Goal: Transaction & Acquisition: Download file/media

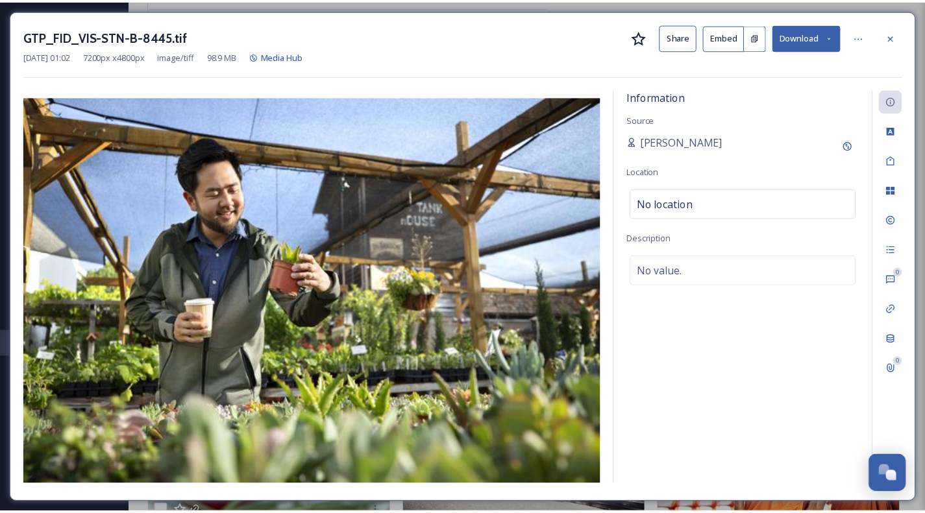
scroll to position [1967, 0]
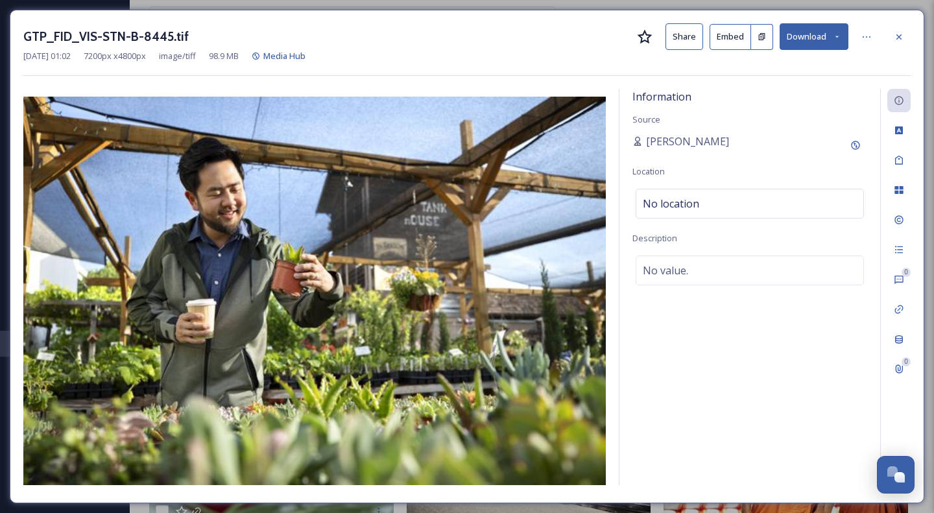
click at [895, 38] on icon at bounding box center [899, 37] width 10 height 10
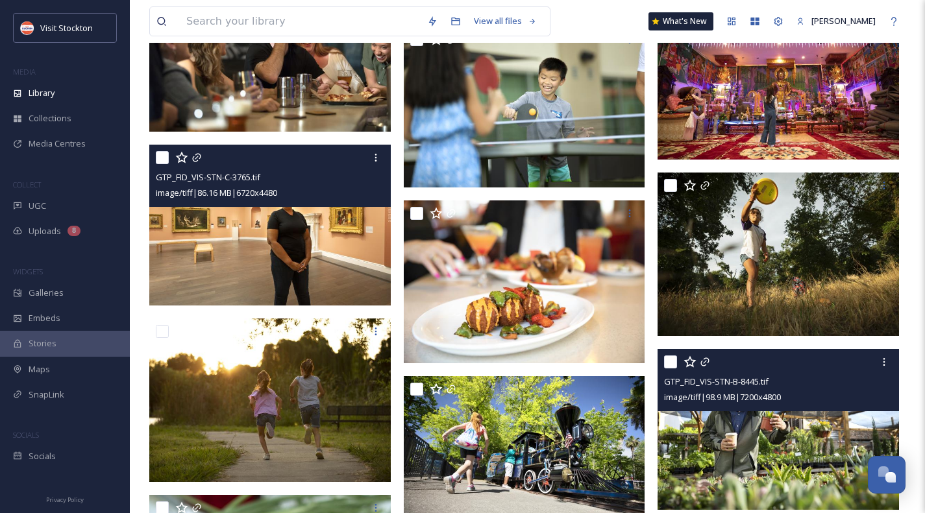
scroll to position [1448, 0]
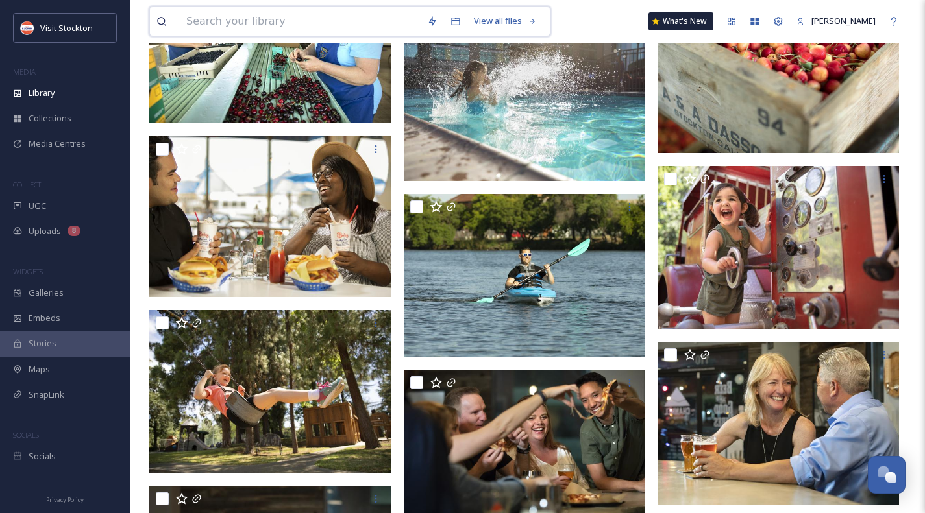
click at [211, 16] on input at bounding box center [300, 21] width 241 height 29
type input "drone"
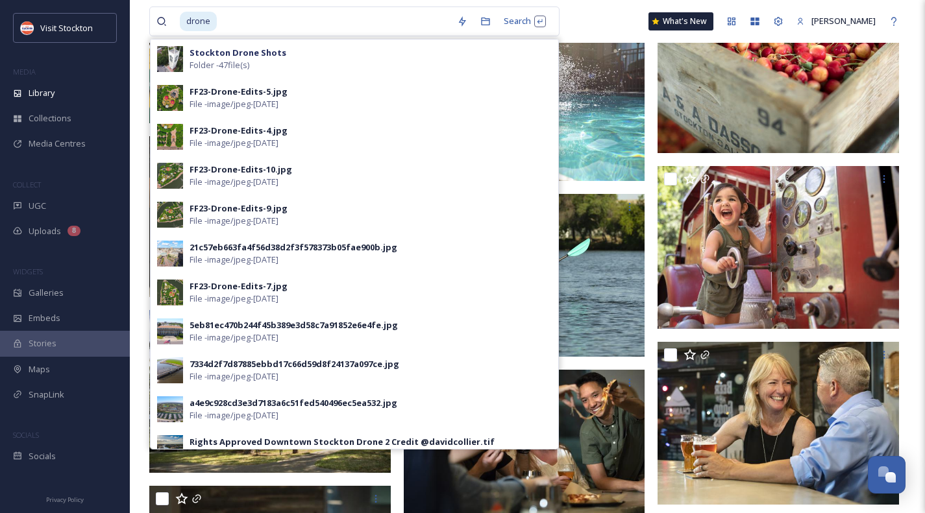
click at [273, 58] on div "Stockton Drone Shots Folder - 47 file(s)" at bounding box center [370, 59] width 362 height 25
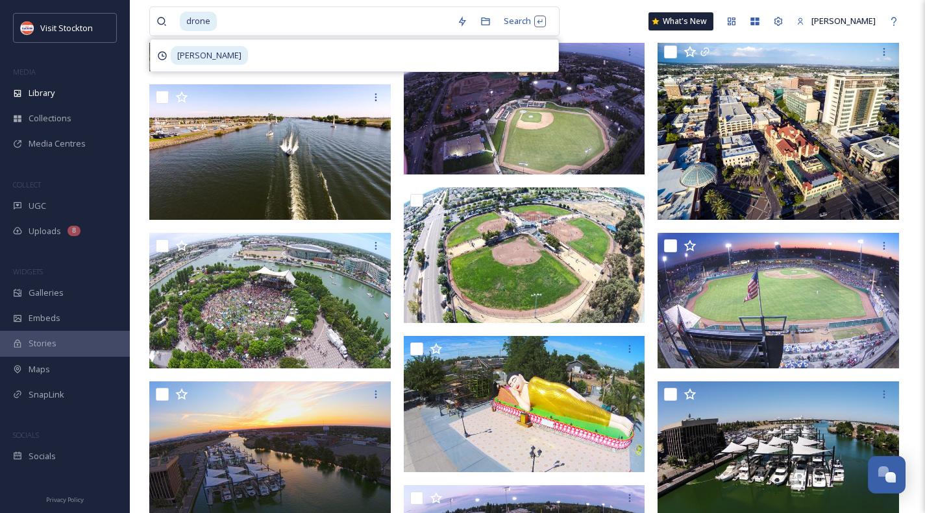
scroll to position [1038, 0]
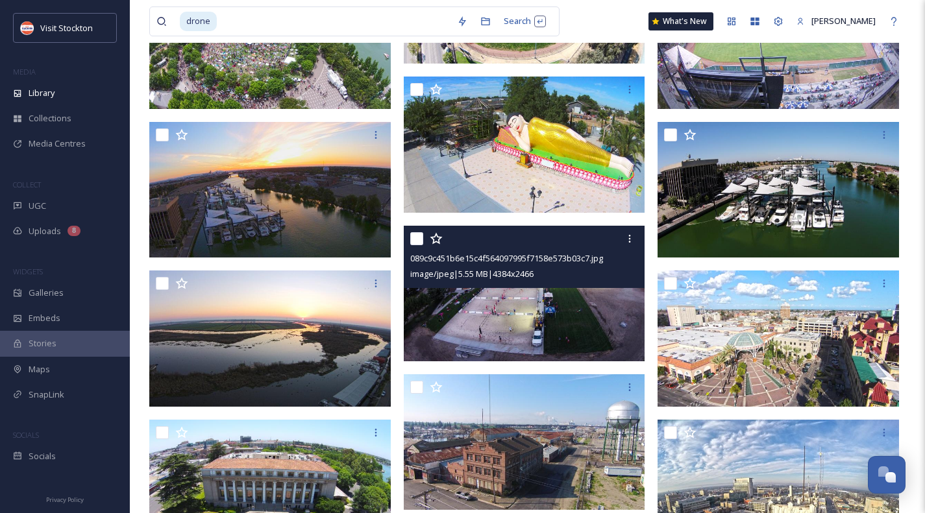
click at [567, 305] on img at bounding box center [524, 294] width 241 height 136
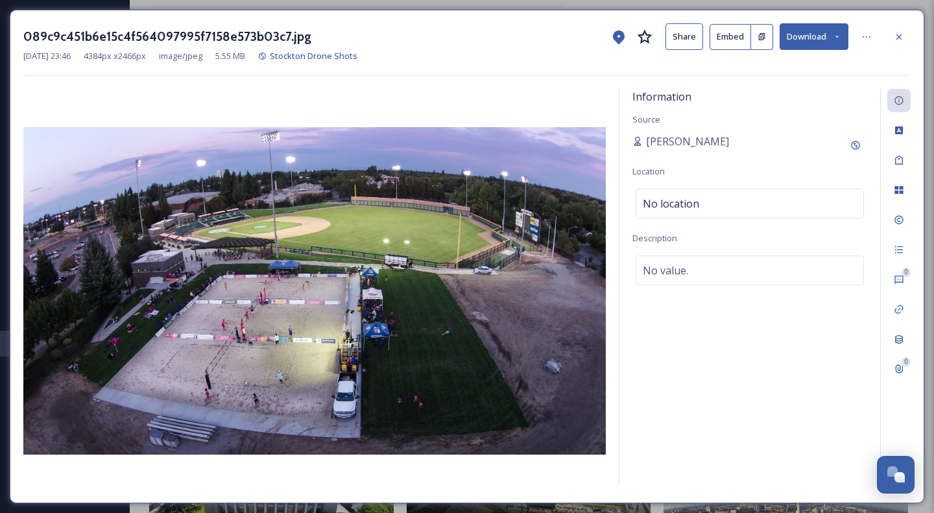
click at [843, 38] on button "Download" at bounding box center [814, 36] width 69 height 27
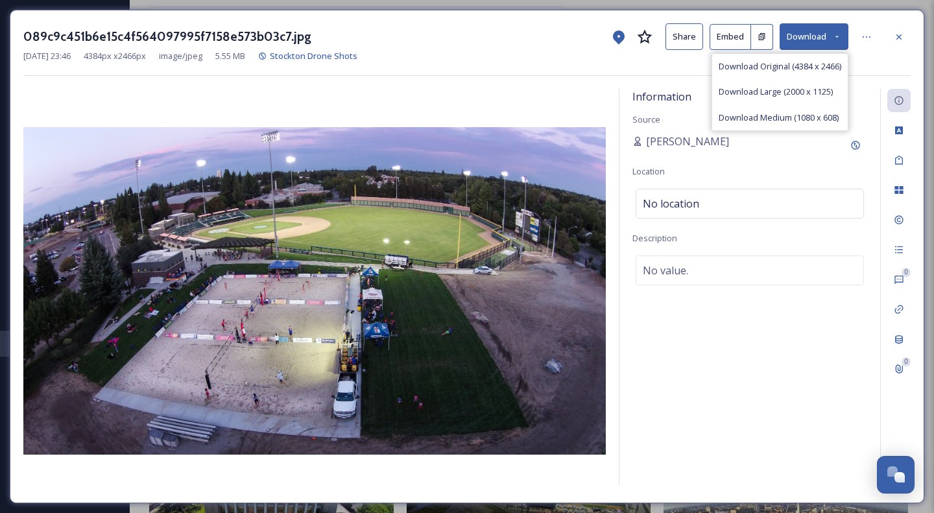
click at [799, 112] on span "Download Medium (1080 x 608)" at bounding box center [779, 118] width 120 height 12
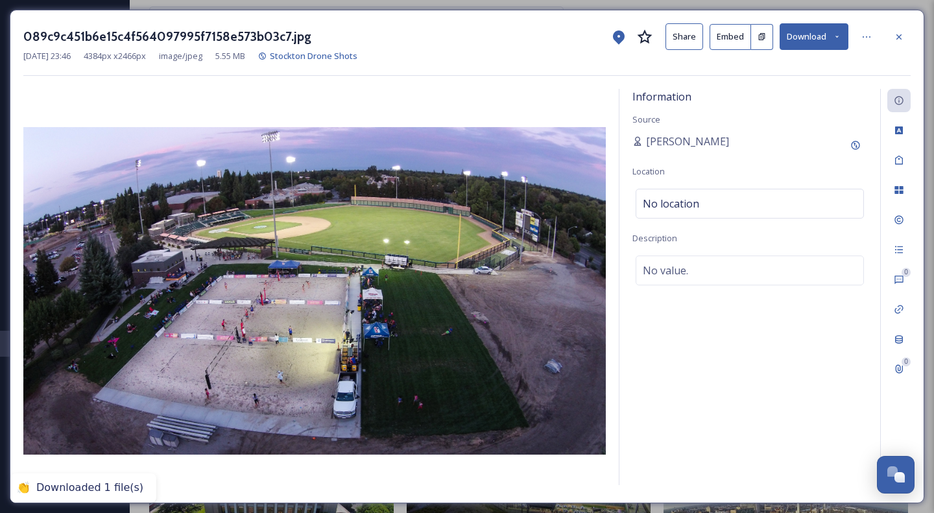
click at [895, 32] on icon at bounding box center [899, 37] width 10 height 10
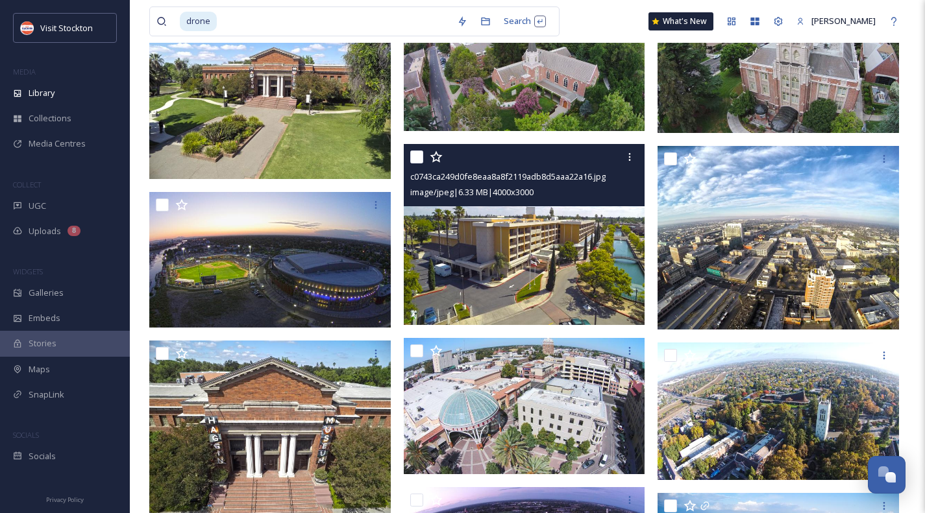
scroll to position [389, 0]
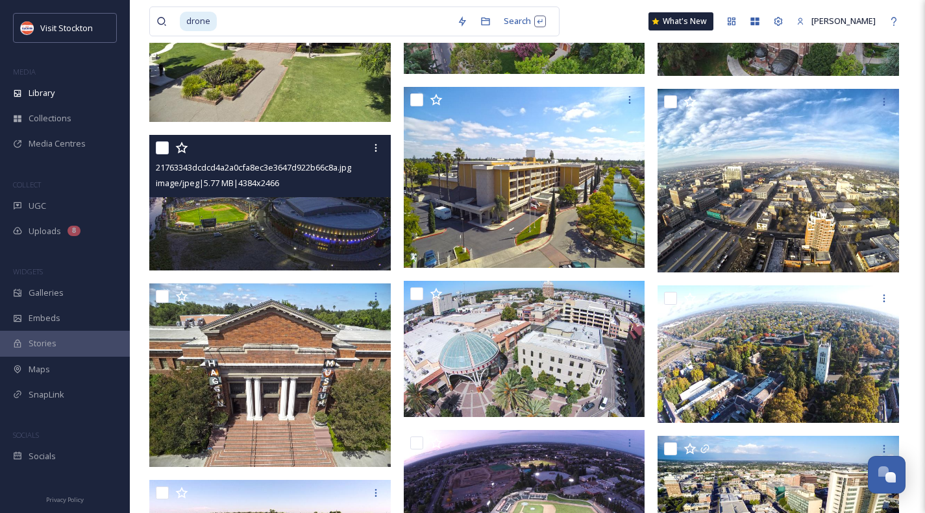
click at [293, 227] on img at bounding box center [269, 203] width 241 height 136
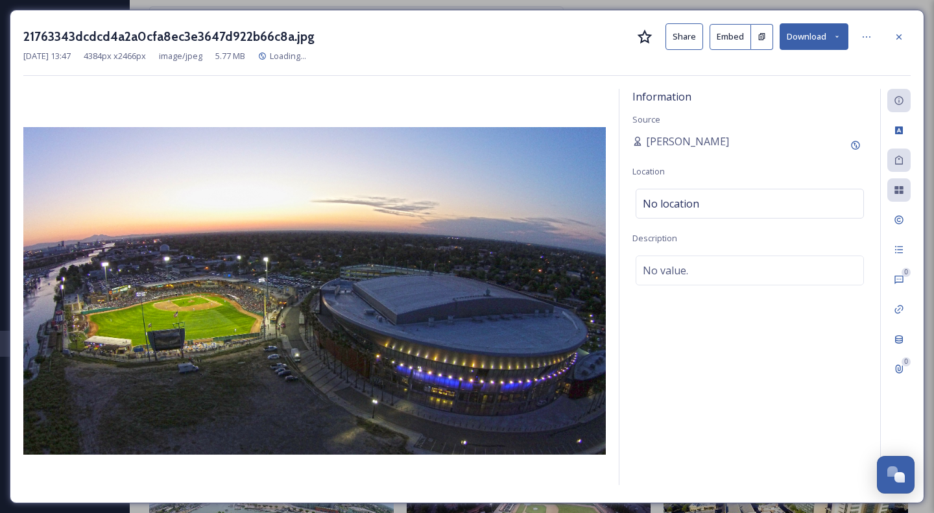
click at [897, 34] on icon at bounding box center [899, 36] width 5 height 5
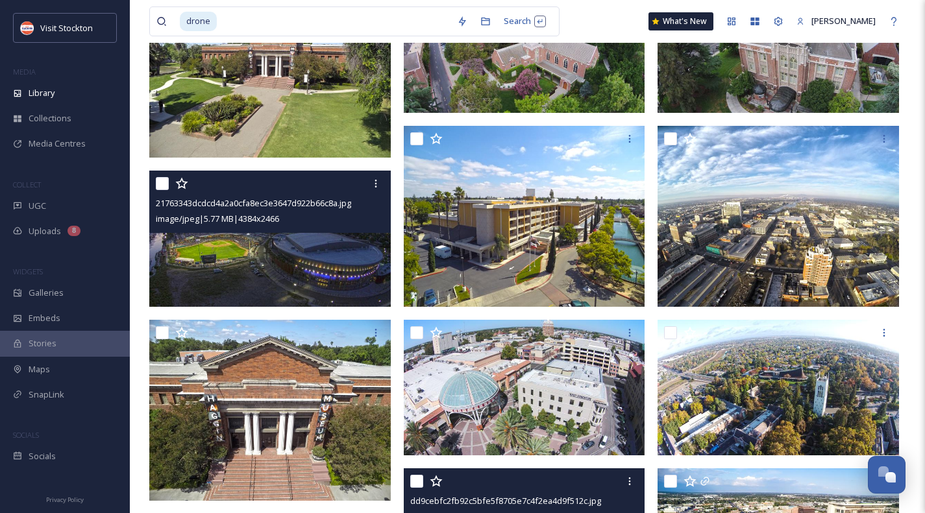
scroll to position [324, 0]
